Goal: Information Seeking & Learning: Learn about a topic

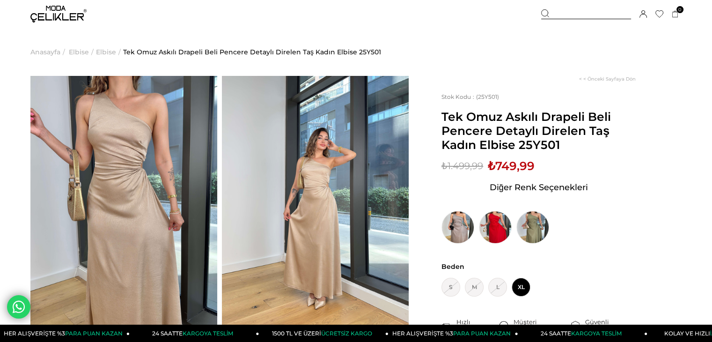
scroll to position [39, 0]
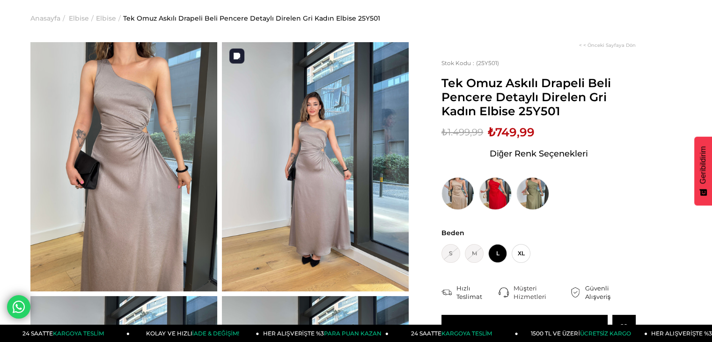
scroll to position [35, 0]
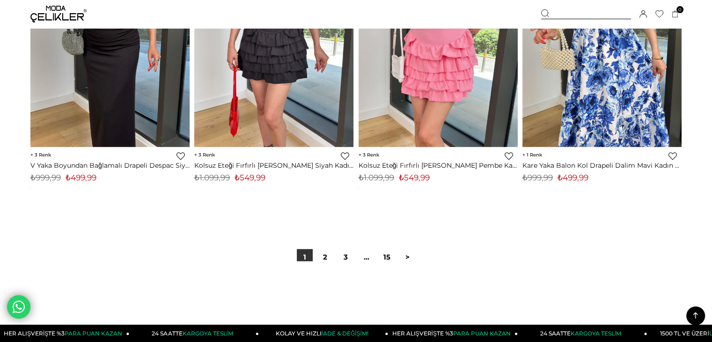
scroll to position [5710, 0]
click at [323, 260] on link "2" at bounding box center [325, 258] width 16 height 16
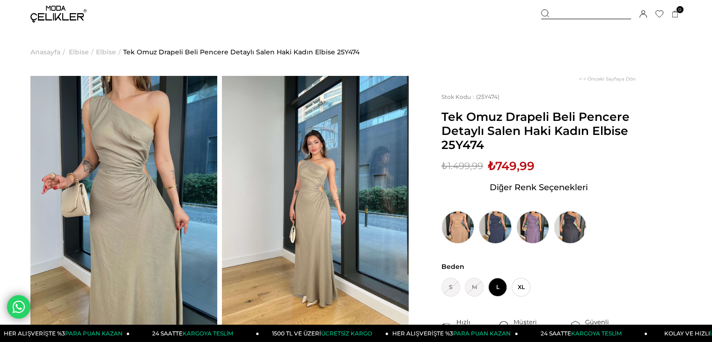
click at [497, 221] on img at bounding box center [495, 227] width 33 height 33
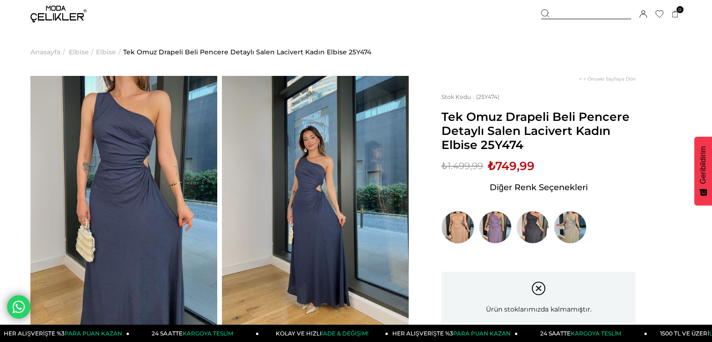
click at [453, 218] on img at bounding box center [457, 227] width 33 height 33
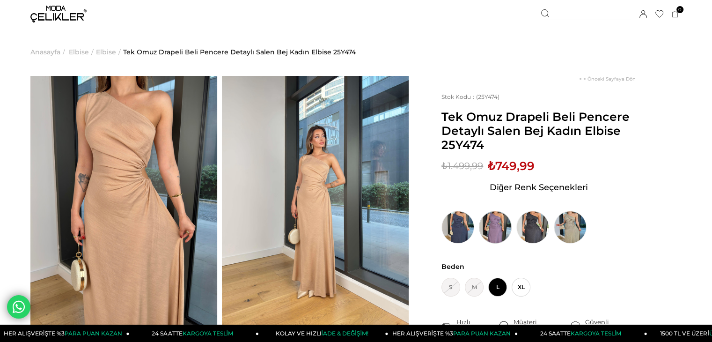
click at [492, 224] on img at bounding box center [495, 227] width 33 height 33
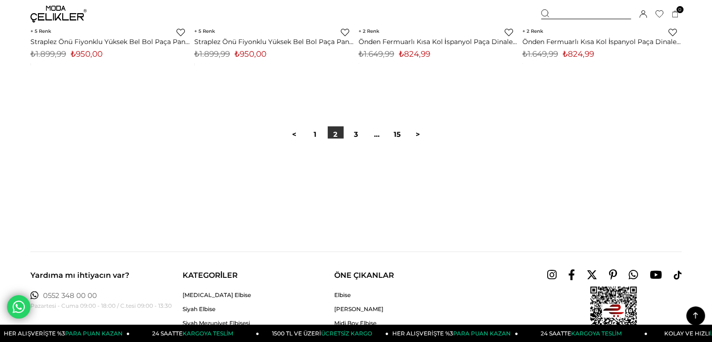
scroll to position [5851, 0]
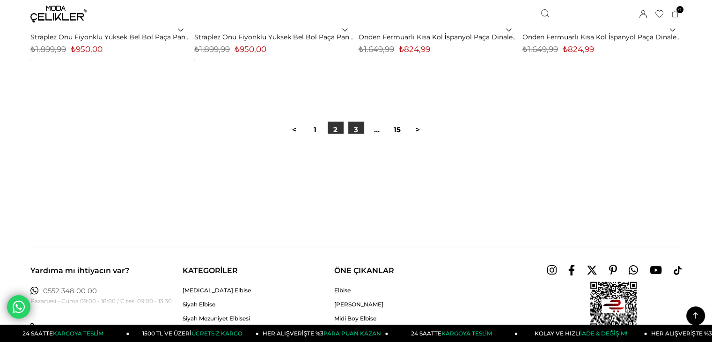
click at [357, 130] on link "3" at bounding box center [356, 130] width 16 height 16
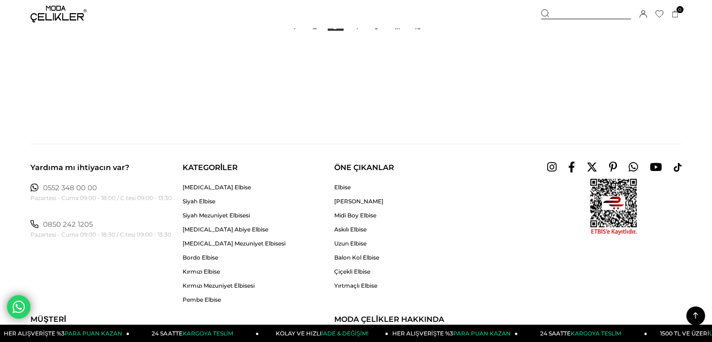
scroll to position [5884, 0]
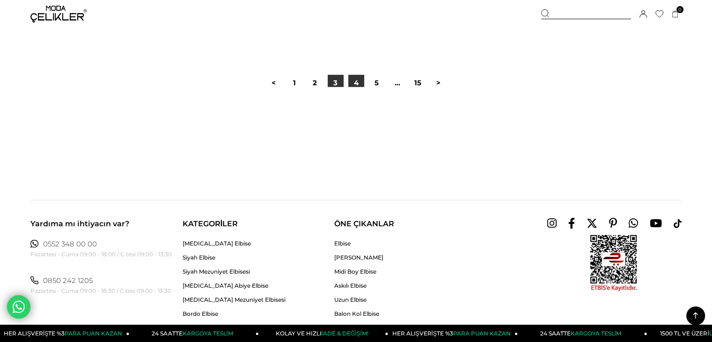
click at [360, 81] on link "4" at bounding box center [356, 83] width 16 height 16
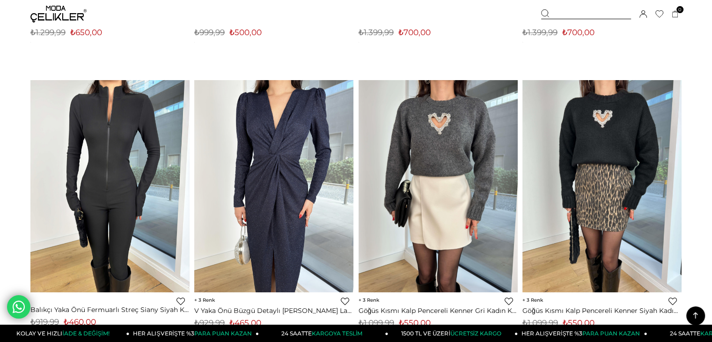
scroll to position [5286, 0]
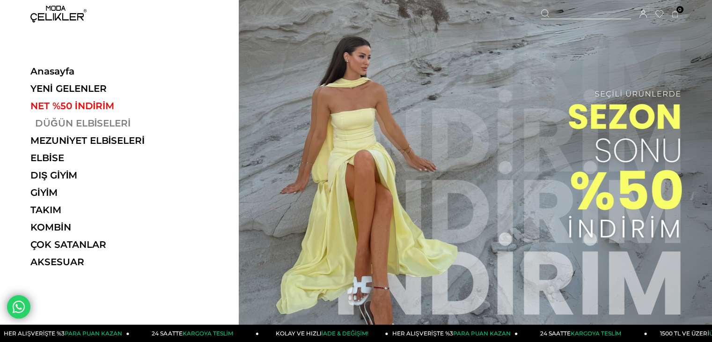
click at [79, 119] on link "DÜĞÜN ELBİSELERİ" at bounding box center [94, 123] width 129 height 11
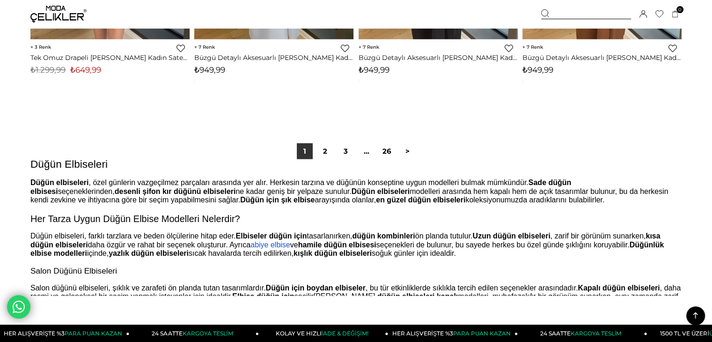
scroll to position [5839, 0]
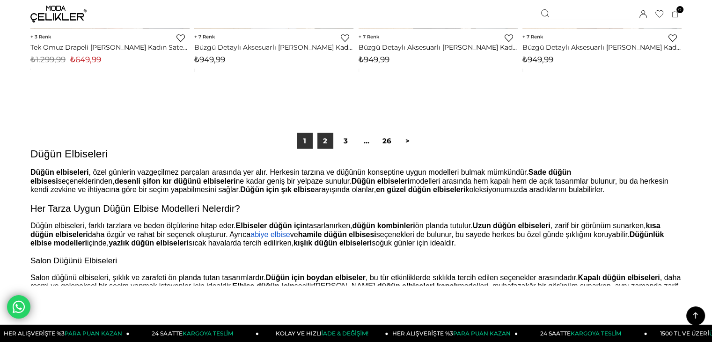
click at [322, 144] on link "2" at bounding box center [325, 141] width 16 height 16
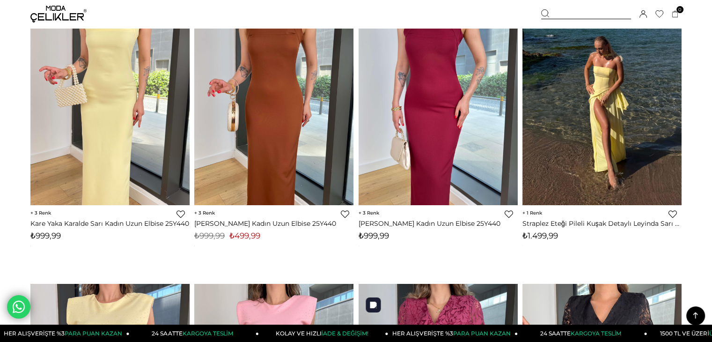
scroll to position [4198, 0]
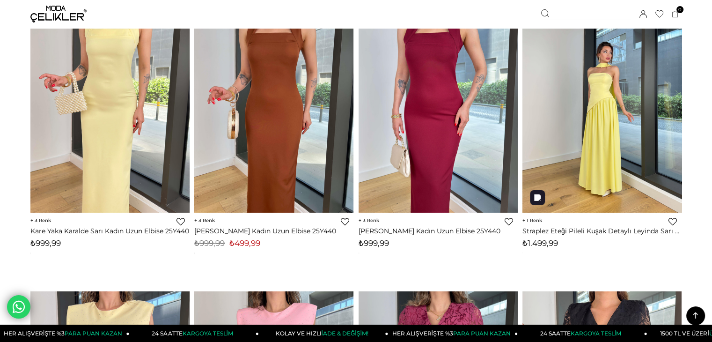
click at [641, 159] on div at bounding box center [443, 106] width 796 height 212
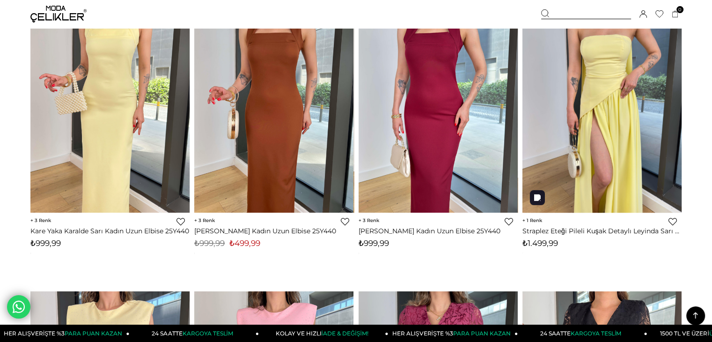
click at [572, 56] on img at bounding box center [601, 106] width 159 height 212
